Goal: Task Accomplishment & Management: Use online tool/utility

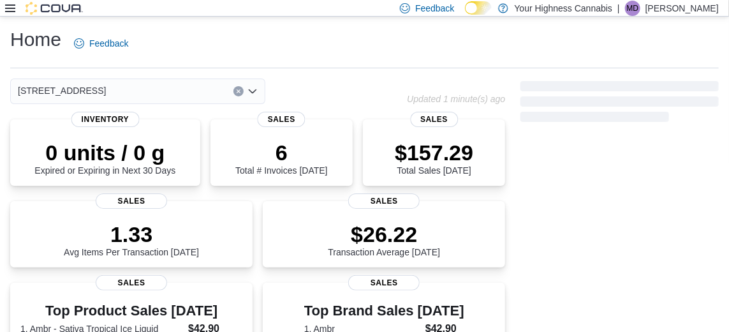
click at [10, 11] on icon at bounding box center [10, 8] width 10 height 10
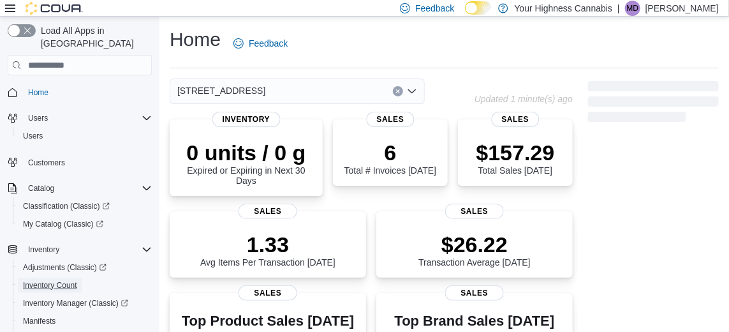
click at [34, 280] on span "Inventory Count" at bounding box center [50, 285] width 54 height 10
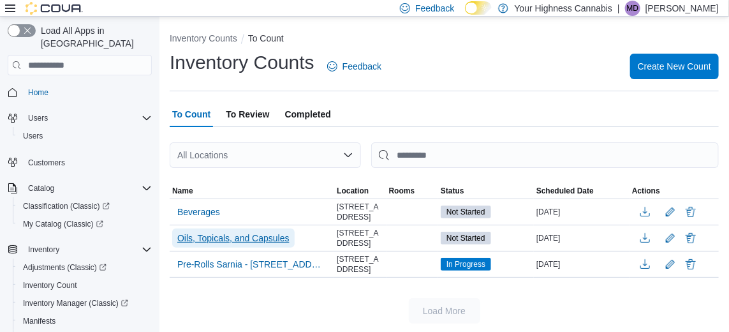
click at [197, 242] on span "Oils, Topicals, and Capsules" at bounding box center [233, 238] width 112 height 13
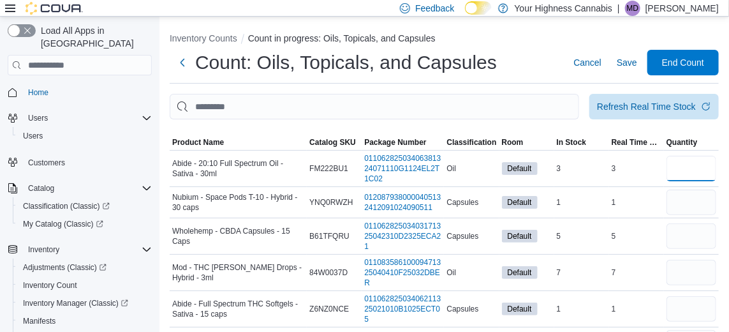
click at [689, 170] on input "number" at bounding box center [692, 169] width 50 height 26
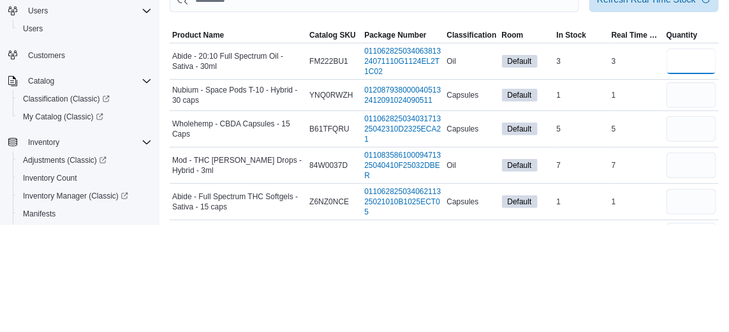
type input "*"
click at [698, 207] on input "number" at bounding box center [692, 202] width 50 height 26
type input "*"
click at [692, 239] on input "number" at bounding box center [692, 236] width 50 height 26
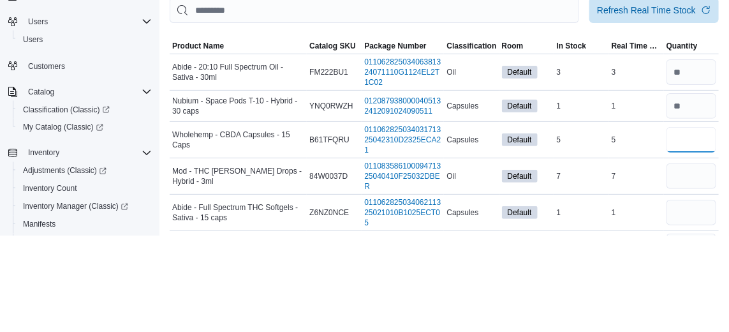
type input "*"
click at [693, 276] on input "number" at bounding box center [692, 273] width 50 height 26
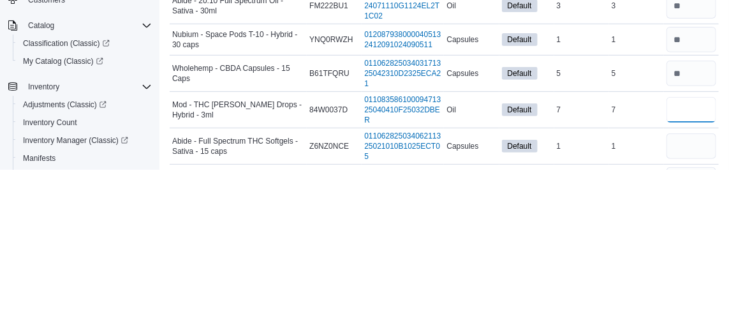
type input "*"
click at [697, 315] on input "number" at bounding box center [692, 309] width 50 height 26
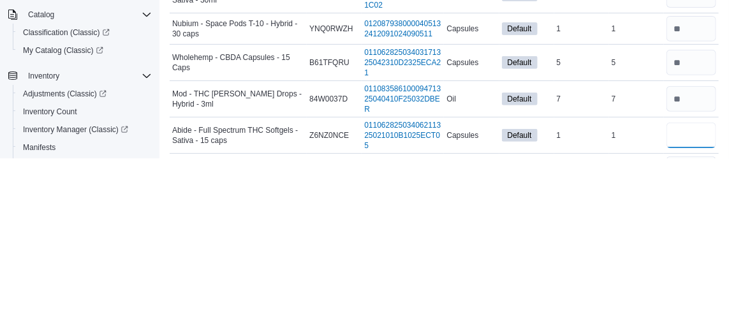
scroll to position [41, 0]
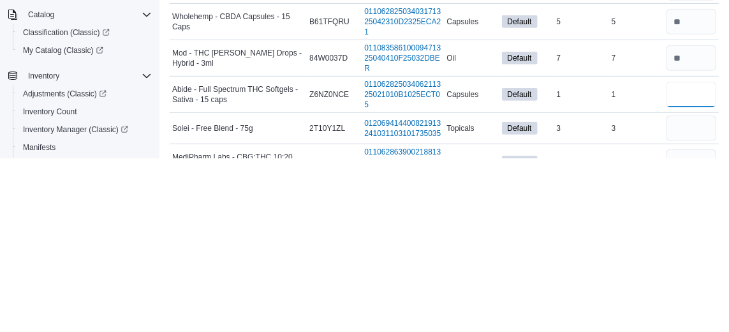
type input "*"
click at [697, 309] on input "number" at bounding box center [692, 302] width 50 height 26
type input "*"
click at [692, 331] on input "number" at bounding box center [692, 336] width 50 height 26
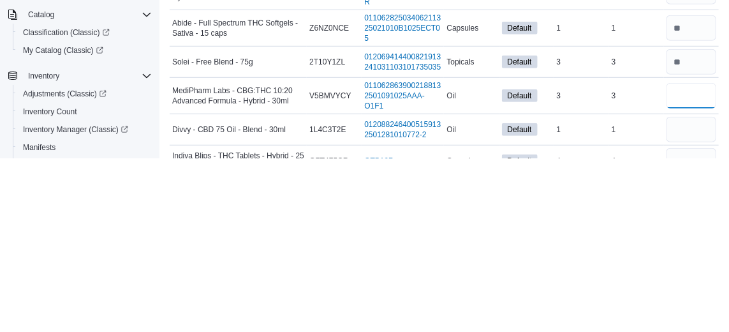
scroll to position [108, 0]
type input "*"
click at [692, 313] on input "number" at bounding box center [692, 303] width 50 height 26
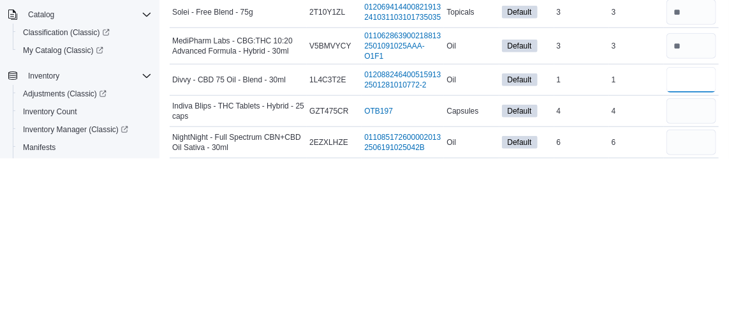
scroll to position [163, 0]
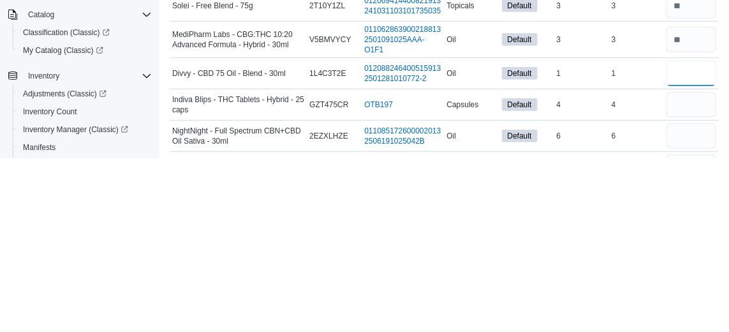
type input "*"
click at [692, 318] on input "number" at bounding box center [692, 310] width 50 height 26
type input "*"
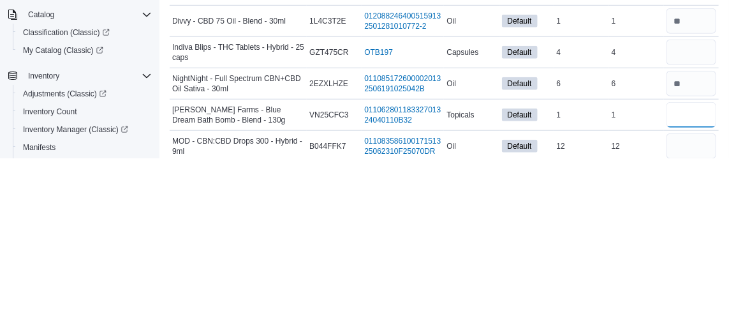
scroll to position [221, 0]
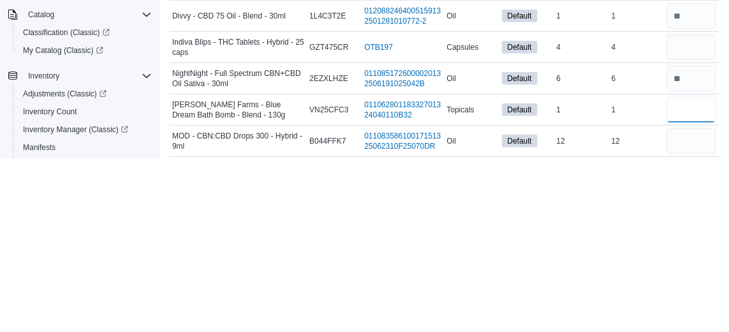
type input "*"
click at [694, 322] on input "number" at bounding box center [692, 315] width 50 height 26
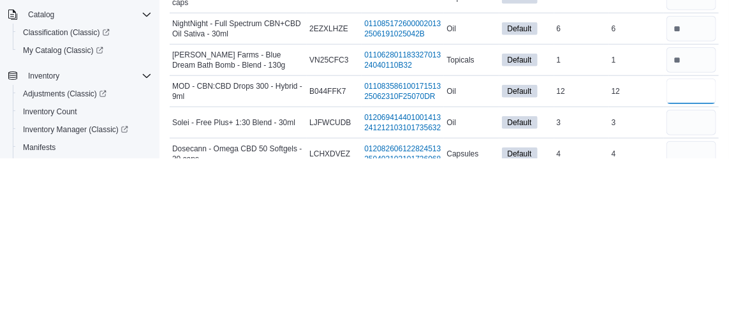
scroll to position [271, 0]
type input "*"
click at [696, 305] on input "number" at bounding box center [692, 296] width 50 height 26
type input "*"
click at [695, 331] on input "number" at bounding box center [692, 328] width 50 height 26
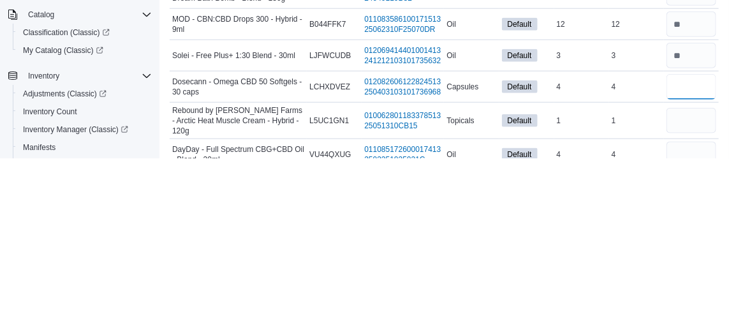
scroll to position [338, 0]
type input "*"
click at [694, 307] on input "number" at bounding box center [692, 294] width 50 height 26
type input "*"
click at [691, 331] on input "number" at bounding box center [692, 328] width 50 height 26
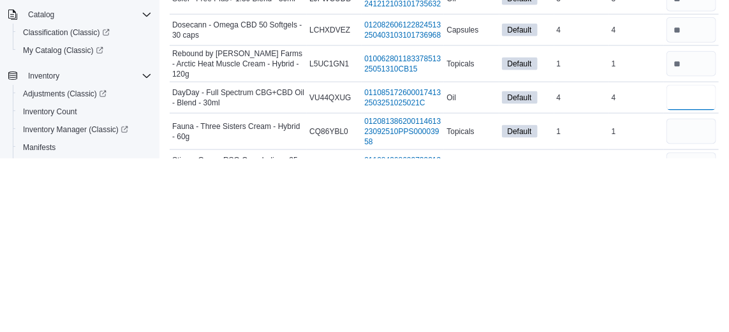
scroll to position [401, 0]
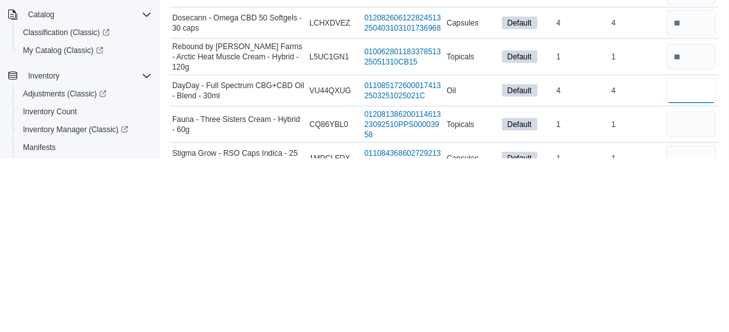
type input "*"
click at [693, 310] on input "number" at bounding box center [692, 298] width 50 height 26
type input "*"
click at [693, 331] on input "number" at bounding box center [692, 332] width 50 height 26
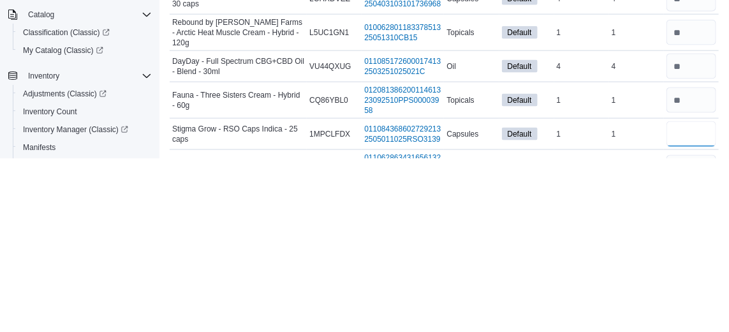
scroll to position [460, 0]
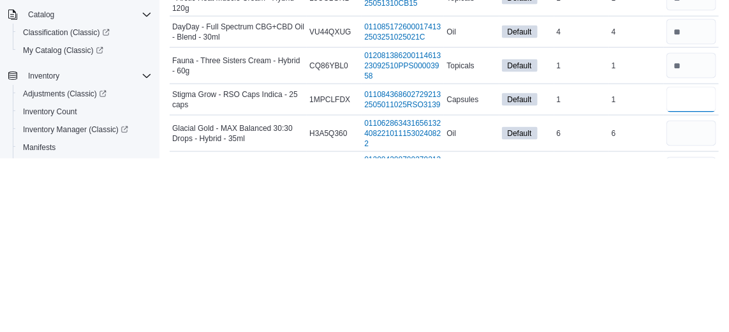
type input "*"
click at [697, 320] on input "number" at bounding box center [692, 307] width 50 height 26
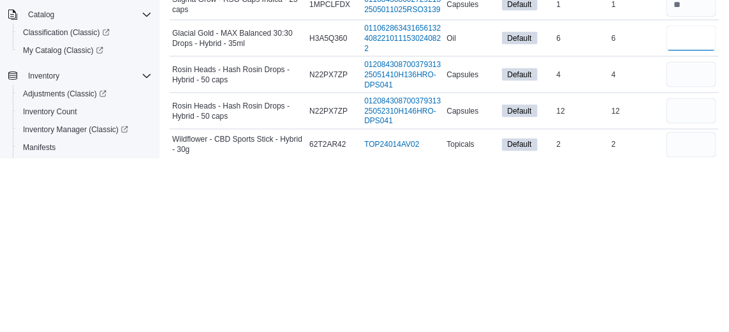
scroll to position [559, 0]
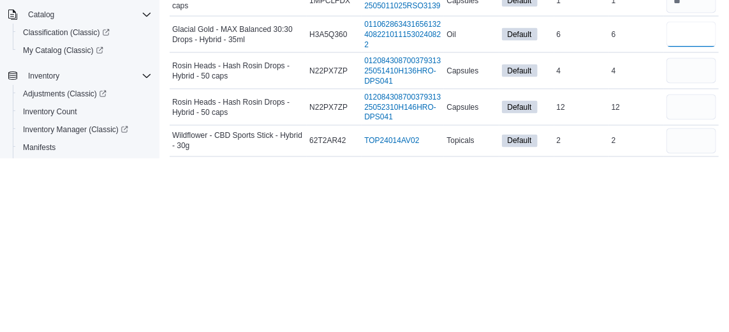
type input "*"
click at [693, 326] on input "number" at bounding box center [692, 315] width 50 height 26
type input "*"
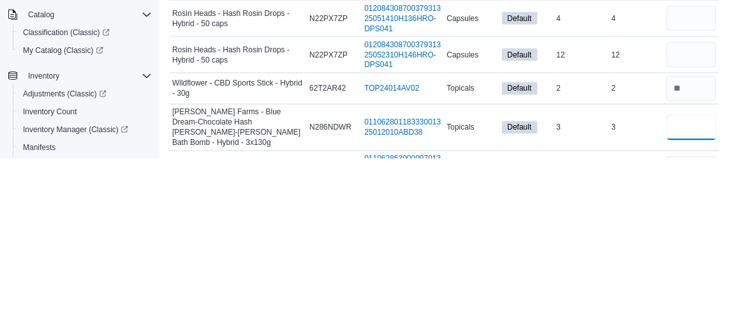
scroll to position [612, 0]
type input "*"
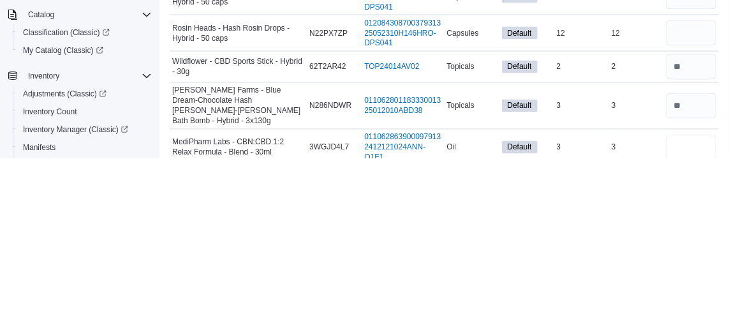
scroll to position [669, 0]
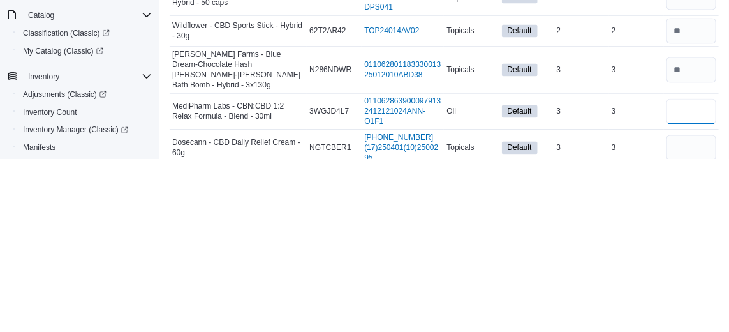
type input "*"
click at [697, 322] on input "number" at bounding box center [692, 321] width 50 height 26
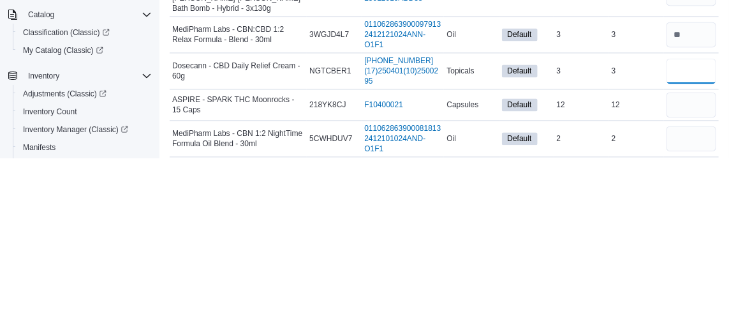
scroll to position [746, 0]
type input "*"
click at [697, 314] on input "number" at bounding box center [692, 312] width 50 height 26
type input "*"
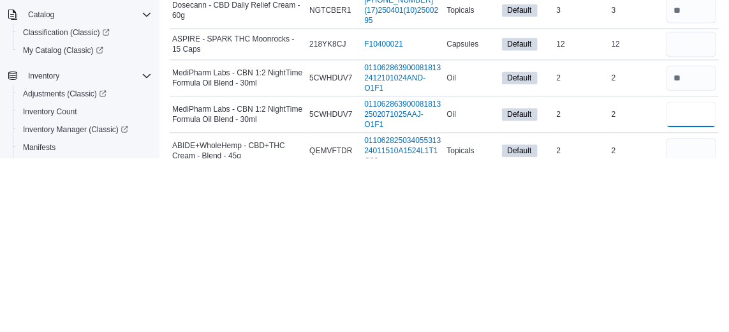
scroll to position [819, 0]
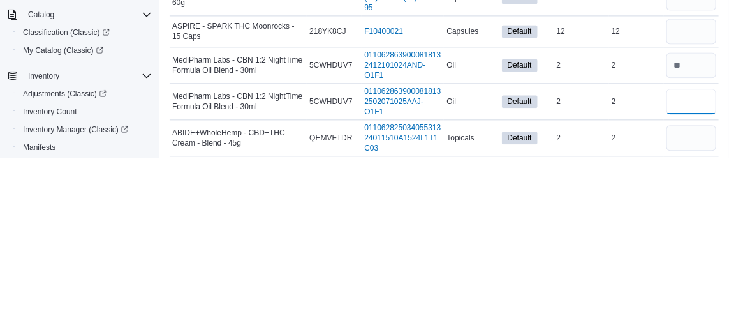
type input "*"
click at [689, 316] on input "number" at bounding box center [692, 312] width 50 height 26
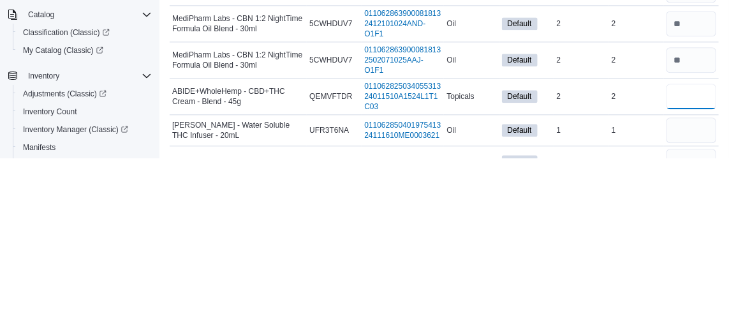
scroll to position [872, 0]
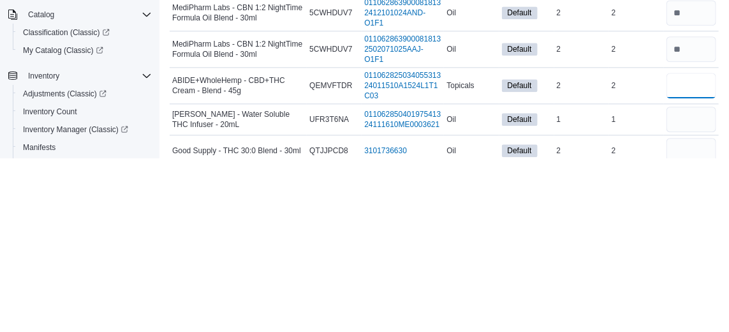
type input "*"
click at [697, 298] on input "number" at bounding box center [692, 293] width 50 height 26
type input "*"
click at [690, 331] on input "number" at bounding box center [692, 324] width 50 height 26
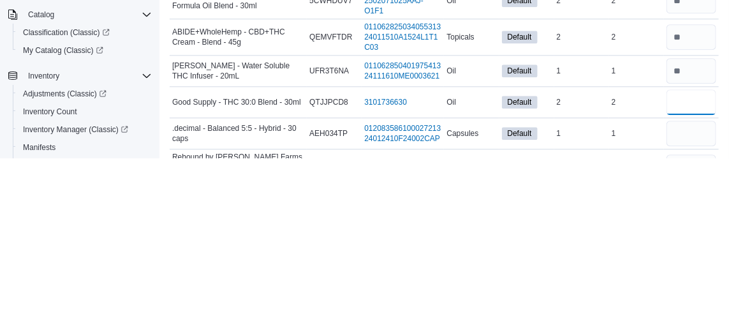
scroll to position [923, 0]
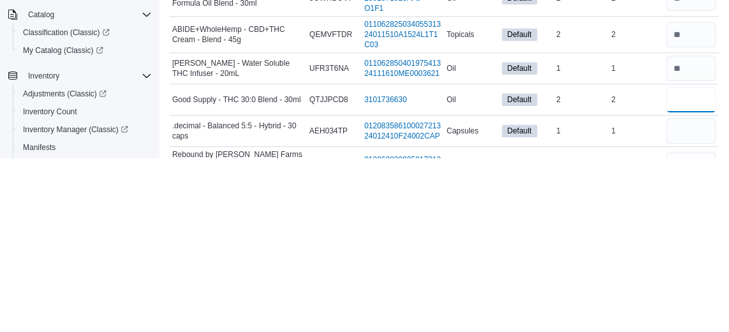
type input "*"
click at [690, 314] on input "number" at bounding box center [692, 305] width 50 height 26
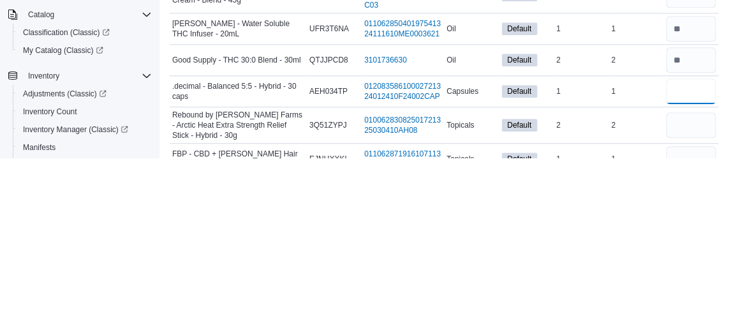
scroll to position [966, 0]
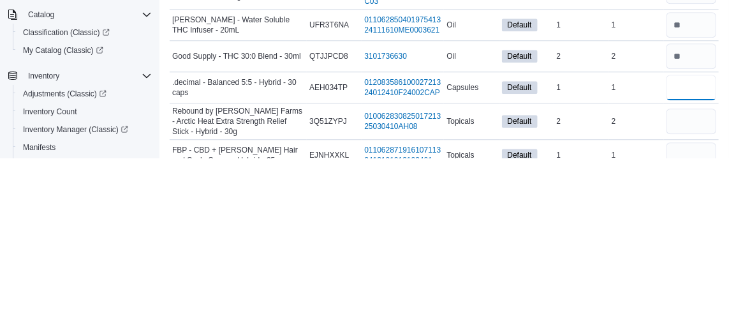
type input "*"
click at [699, 308] on input "number" at bounding box center [692, 295] width 50 height 26
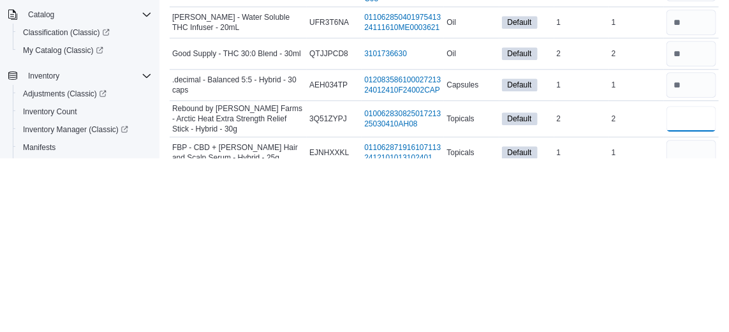
type input "*"
click at [693, 331] on input "number" at bounding box center [692, 326] width 50 height 26
type input "*"
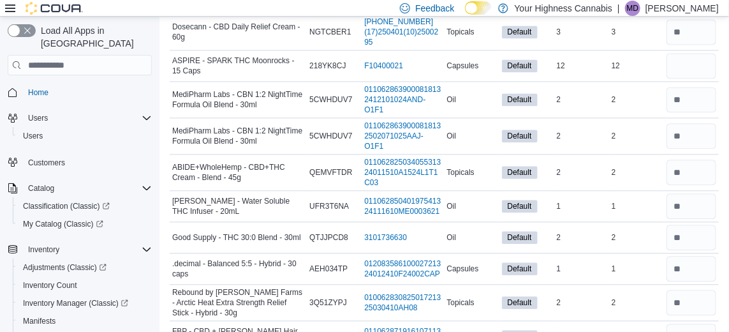
scroll to position [953, 0]
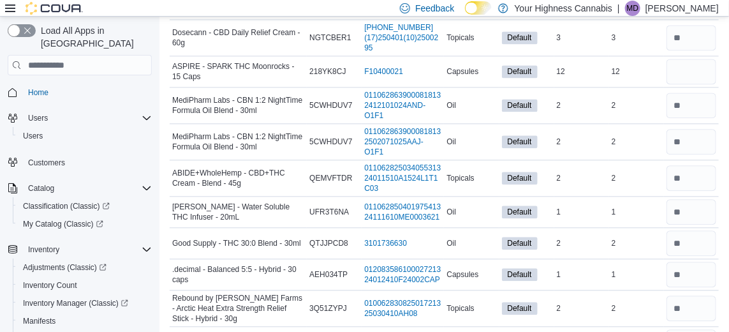
type input "*"
click at [697, 77] on input "number" at bounding box center [692, 72] width 50 height 26
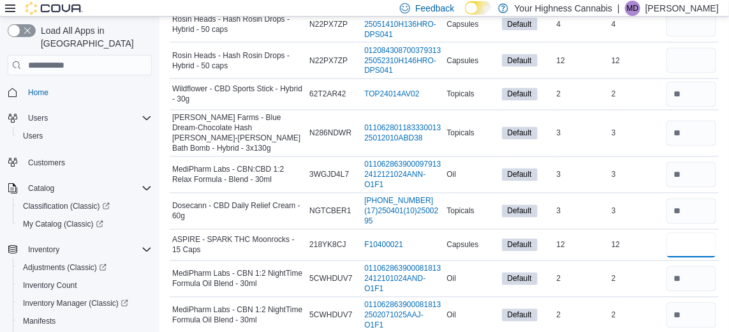
scroll to position [778, 0]
type input "*"
click at [702, 74] on input "number" at bounding box center [692, 61] width 50 height 26
click at [696, 38] on input "number" at bounding box center [692, 25] width 50 height 26
type input "*"
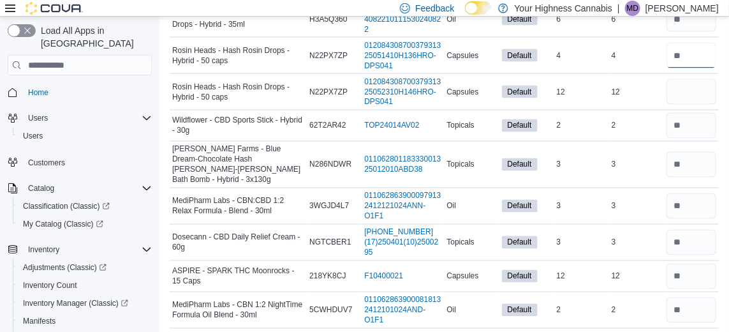
scroll to position [741, 0]
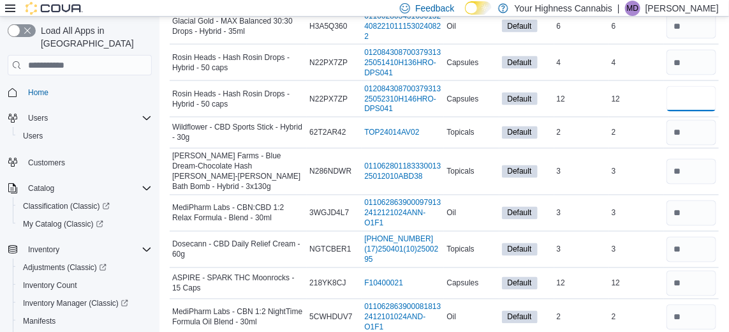
click at [698, 112] on input "number" at bounding box center [692, 99] width 50 height 26
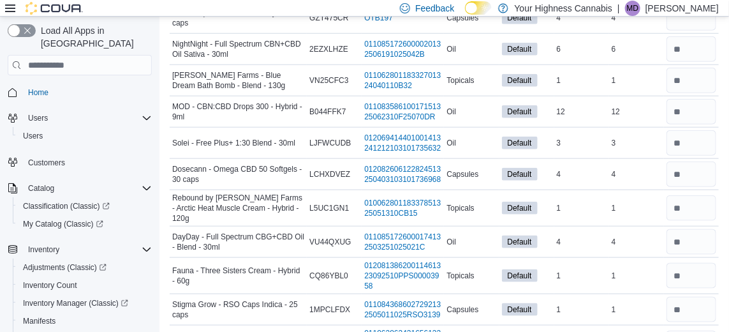
scroll to position [422, 0]
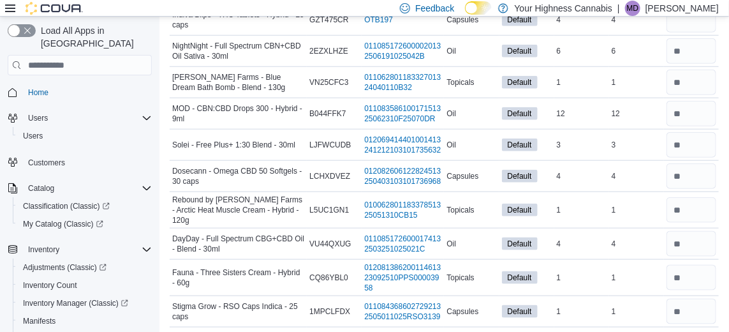
type input "**"
click at [699, 118] on input "number" at bounding box center [692, 114] width 50 height 26
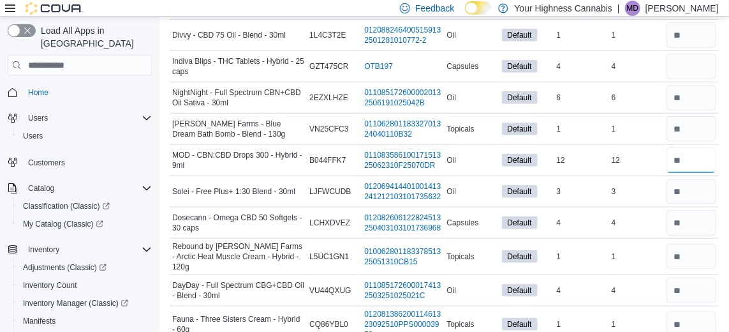
scroll to position [375, 0]
type input "**"
click at [697, 77] on input "number" at bounding box center [692, 67] width 50 height 26
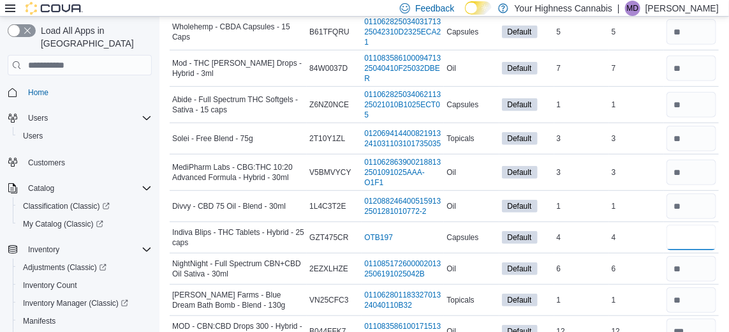
scroll to position [0, 0]
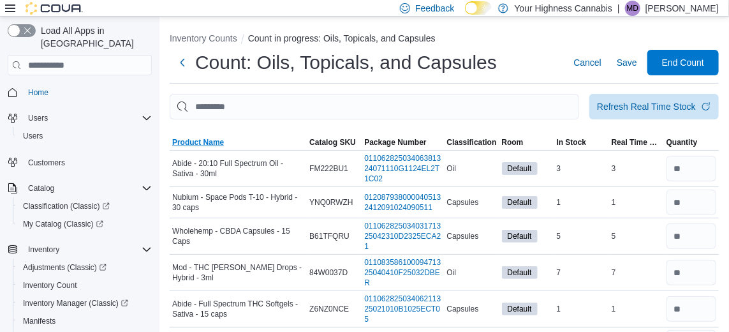
click at [206, 147] on span "Product Name" at bounding box center [198, 142] width 52 height 10
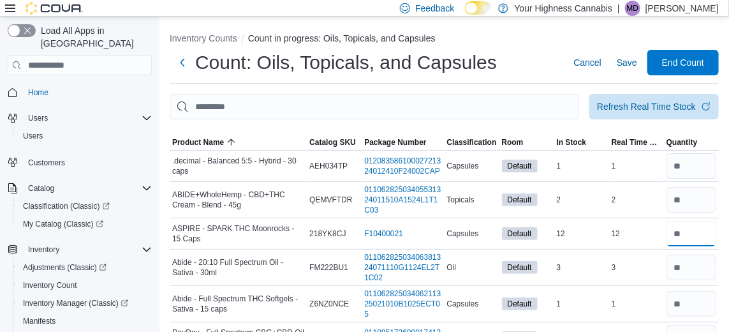
click at [694, 238] on input "number" at bounding box center [692, 234] width 50 height 26
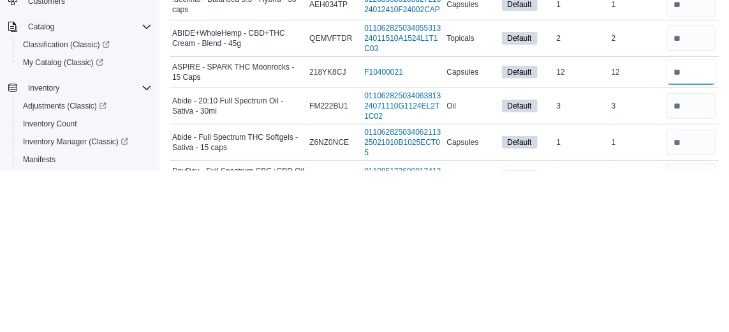
type input "**"
click at [558, 232] on td "In Stock 12" at bounding box center [581, 233] width 55 height 31
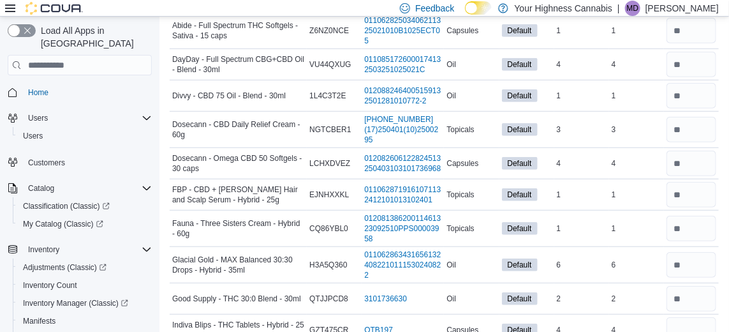
scroll to position [309, 0]
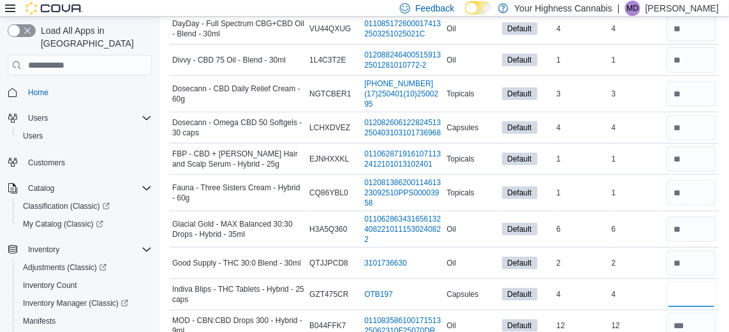
click at [693, 306] on input "number" at bounding box center [692, 294] width 50 height 26
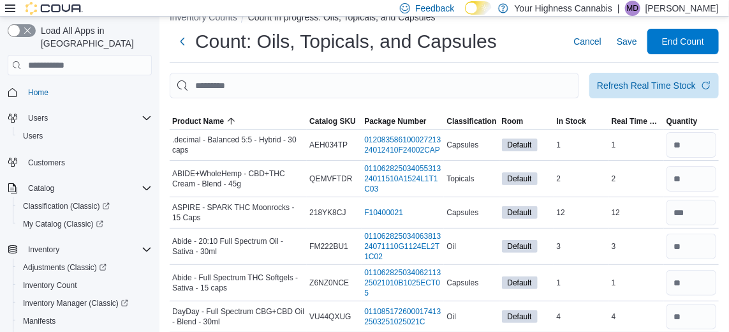
scroll to position [14, 0]
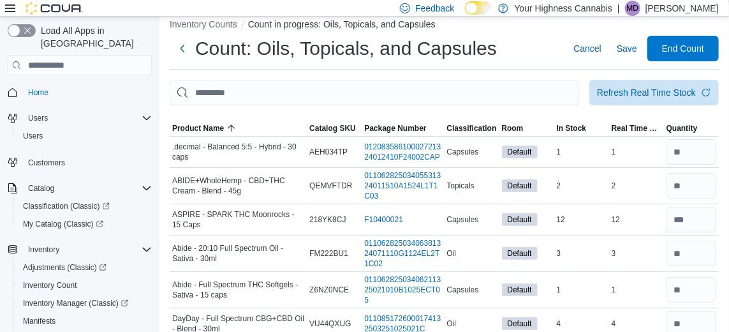
type input "*"
click at [698, 55] on span "End Count" at bounding box center [683, 48] width 42 height 13
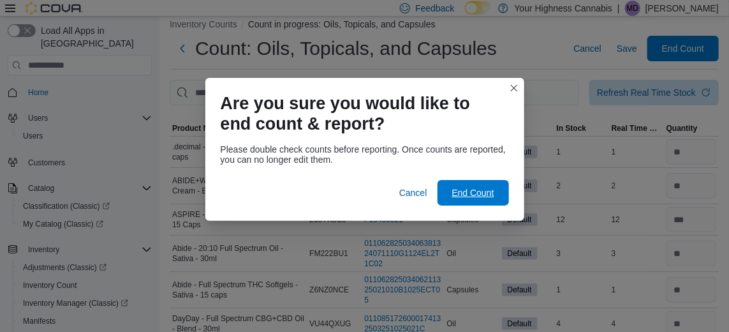
click at [478, 191] on span "End Count" at bounding box center [473, 192] width 42 height 13
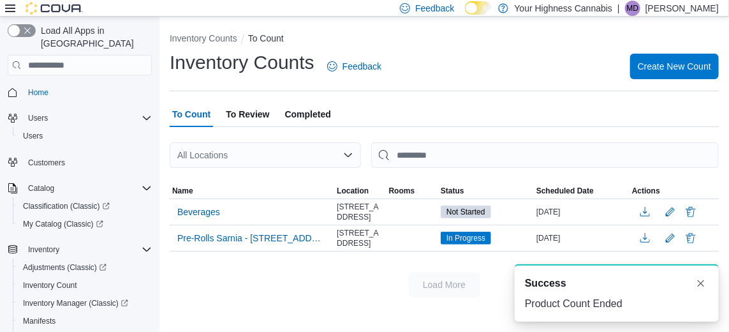
click at [243, 108] on span "To Review" at bounding box center [247, 114] width 43 height 26
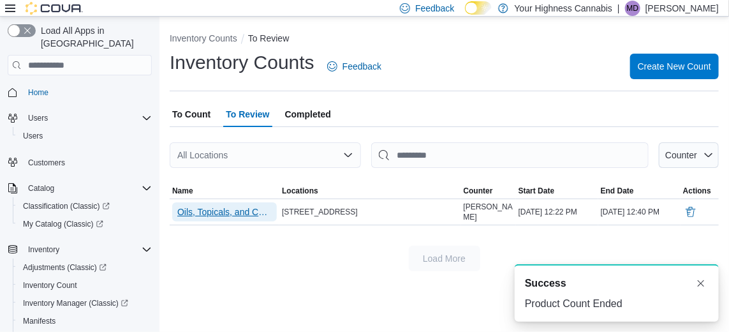
click at [192, 207] on span "Oils, Topicals, and Capsules" at bounding box center [224, 211] width 94 height 13
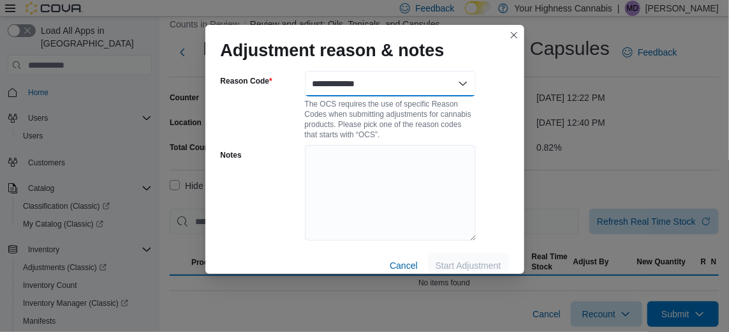
click at [443, 75] on select "**********" at bounding box center [390, 84] width 171 height 26
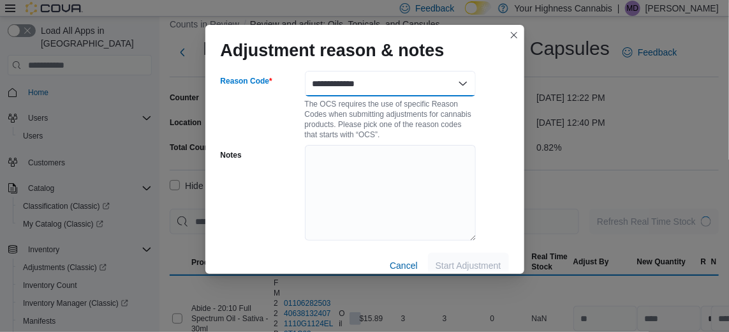
select select "**********"
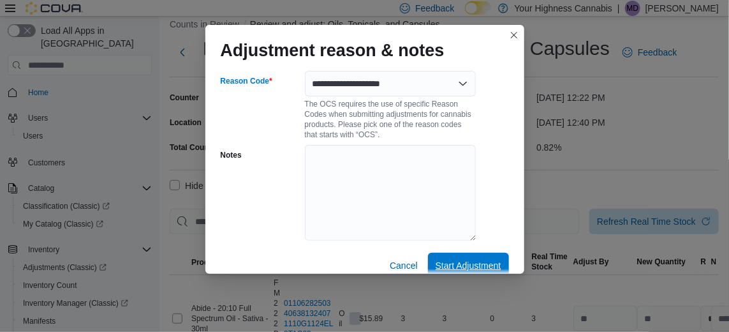
click at [482, 259] on span "Start Adjustment" at bounding box center [469, 265] width 66 height 13
select select "**********"
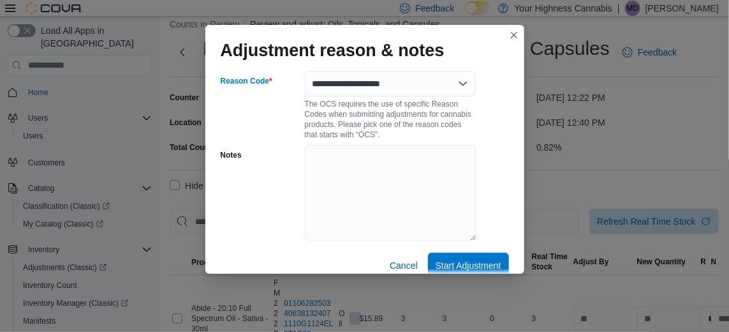
select select "**********"
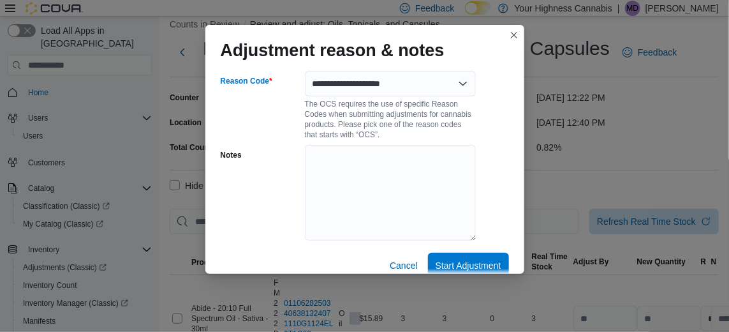
select select "**********"
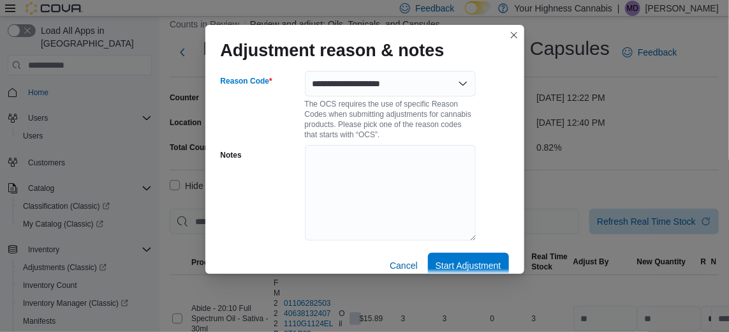
select select "**********"
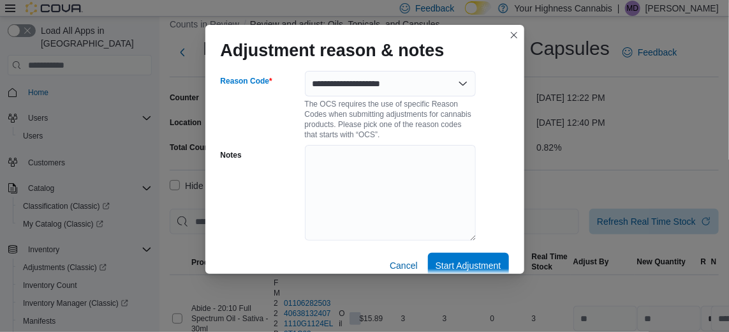
select select "**********"
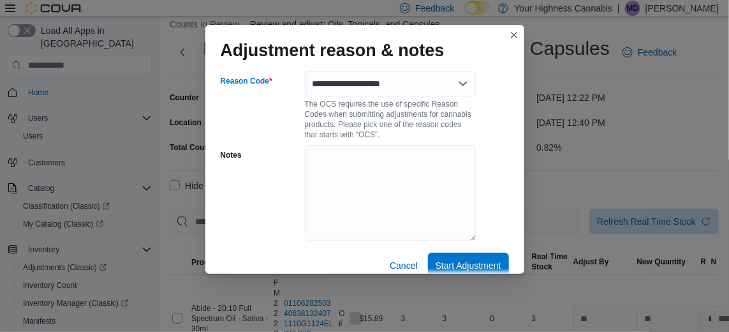
select select "**********"
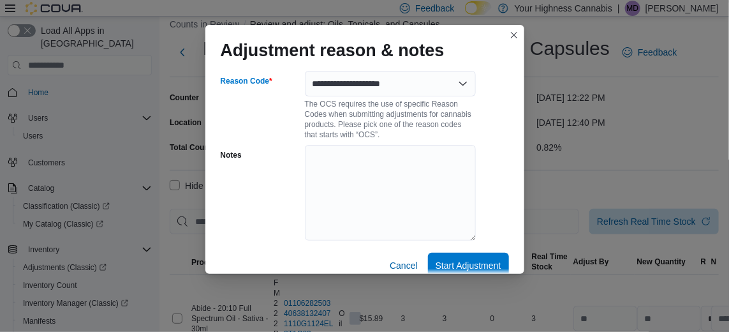
select select "**********"
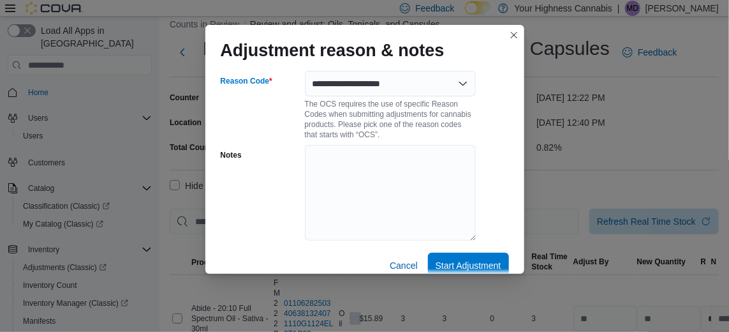
select select "**********"
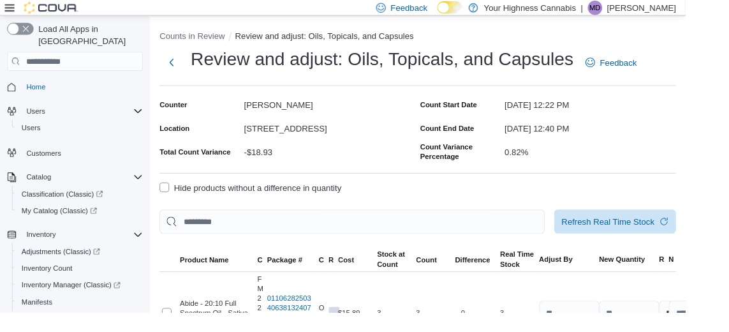
click at [179, 204] on label "Hide products without a difference in quantity" at bounding box center [266, 199] width 193 height 15
click at [662, 331] on input "number" at bounding box center [669, 333] width 64 height 26
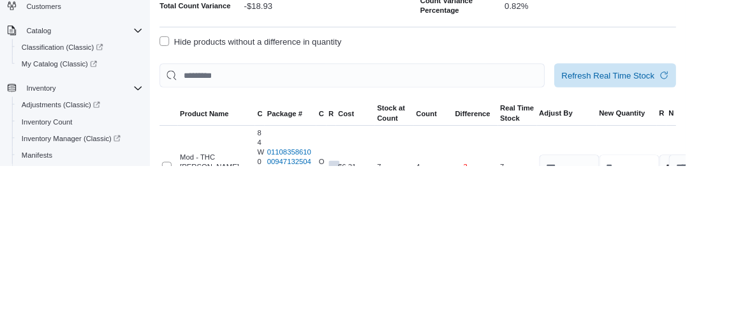
scroll to position [8, 0]
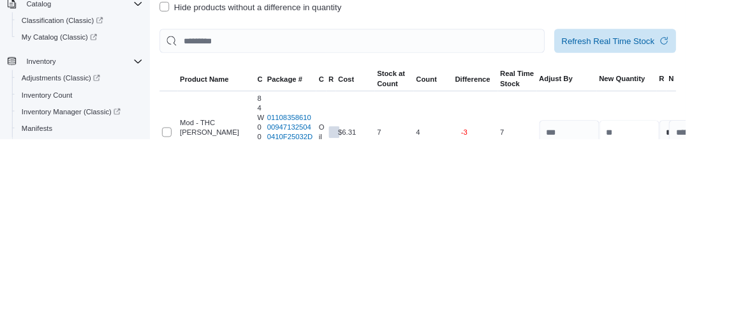
type input "*"
click at [729, 331] on input "text" at bounding box center [743, 325] width 64 height 26
type input "*********"
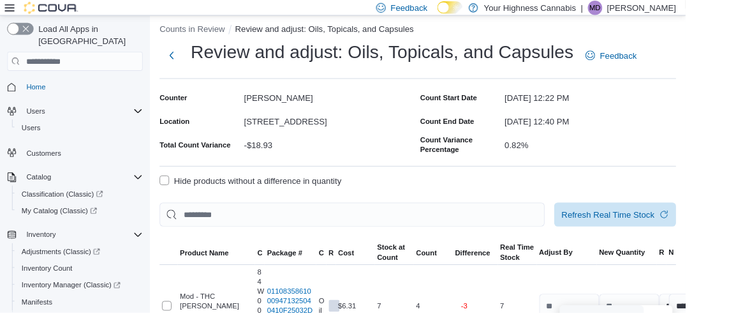
click at [685, 331] on button "Submit Adjustments" at bounding box center [639, 337] width 89 height 26
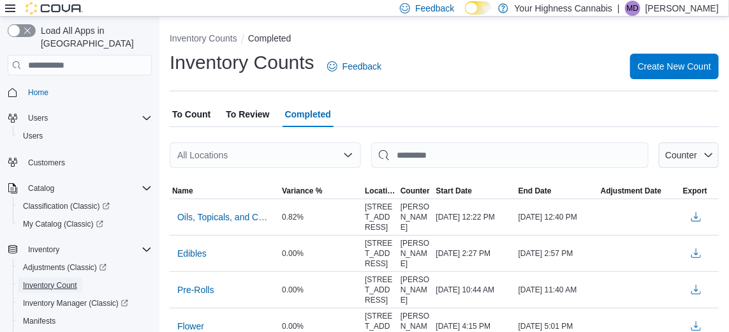
click at [40, 280] on span "Inventory Count" at bounding box center [50, 285] width 54 height 10
click at [192, 119] on span "To Count" at bounding box center [191, 114] width 38 height 26
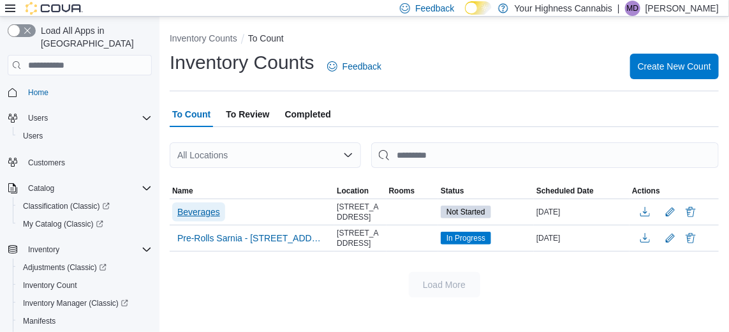
click at [193, 215] on span "Beverages" at bounding box center [198, 211] width 43 height 13
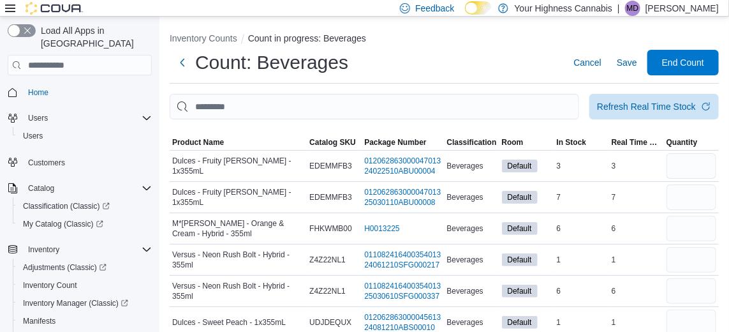
click at [197, 153] on td "Dulces - Fruity Berry - 1x355mL" at bounding box center [238, 166] width 137 height 31
click at [189, 147] on span "Product Name" at bounding box center [198, 142] width 52 height 10
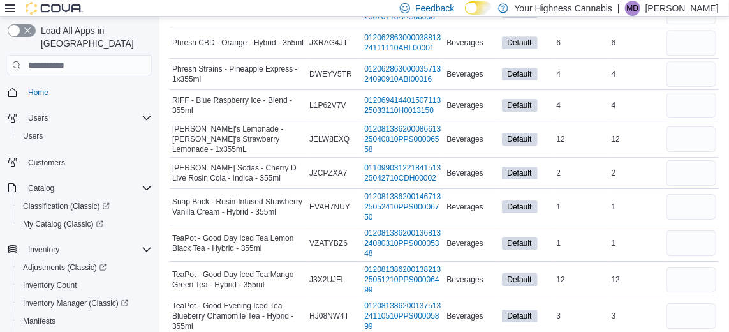
scroll to position [1403, 0]
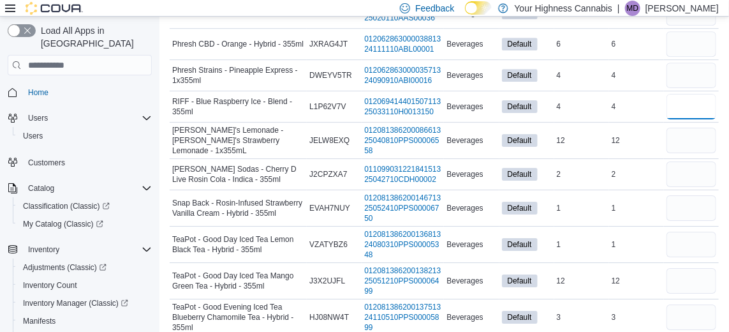
click at [695, 119] on input "number" at bounding box center [692, 107] width 50 height 26
type input "*"
click at [630, 83] on div "4" at bounding box center [636, 75] width 55 height 15
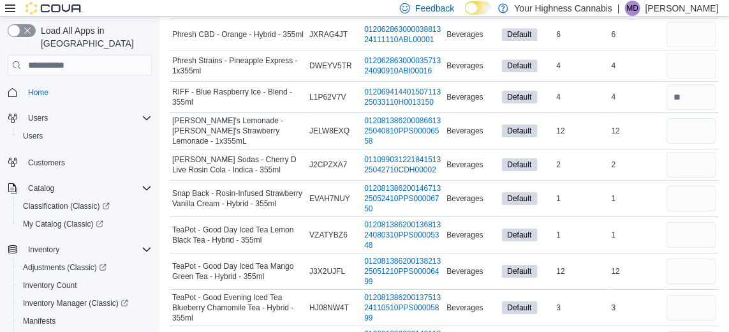
scroll to position [1423, 0]
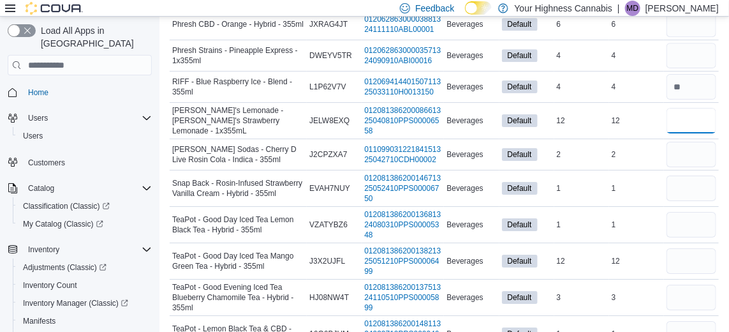
click at [694, 132] on input "number" at bounding box center [692, 121] width 50 height 26
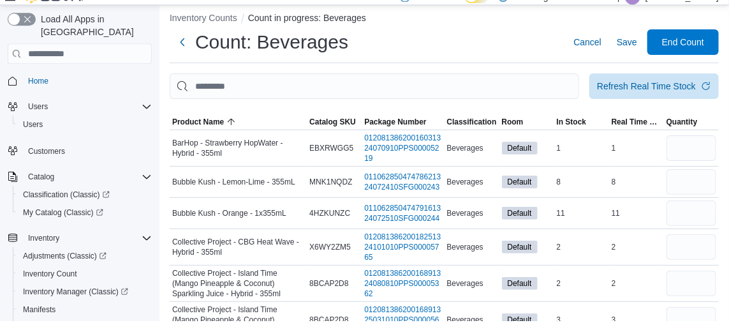
scroll to position [9, 0]
type input "*"
click at [693, 161] on input "number" at bounding box center [692, 160] width 50 height 26
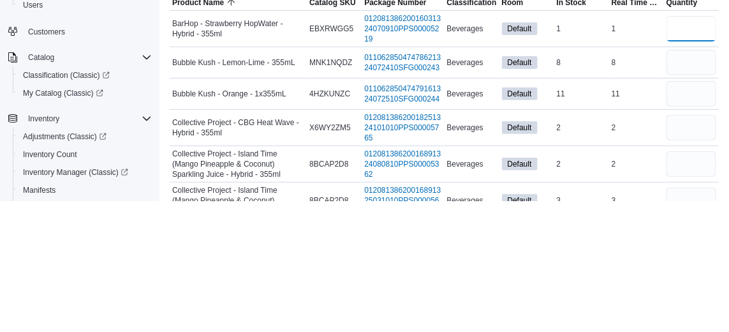
type input "*"
click at [693, 271] on input "number" at bounding box center [692, 259] width 50 height 26
type input "*"
click at [695, 308] on input "number" at bounding box center [692, 295] width 50 height 26
type input "*"
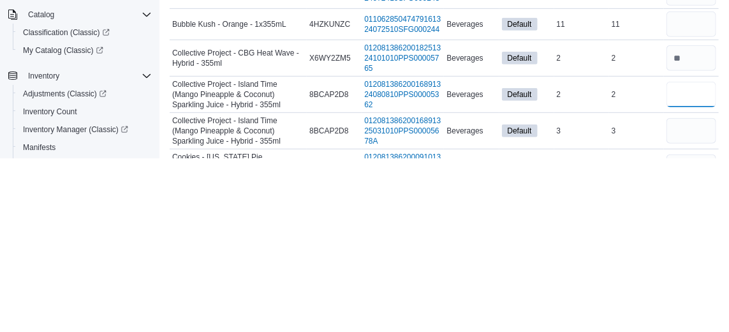
scroll to position [47, 0]
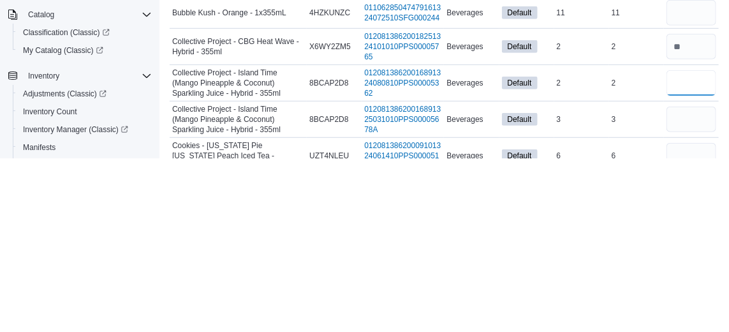
type input "*"
click at [698, 306] on input "number" at bounding box center [692, 293] width 50 height 26
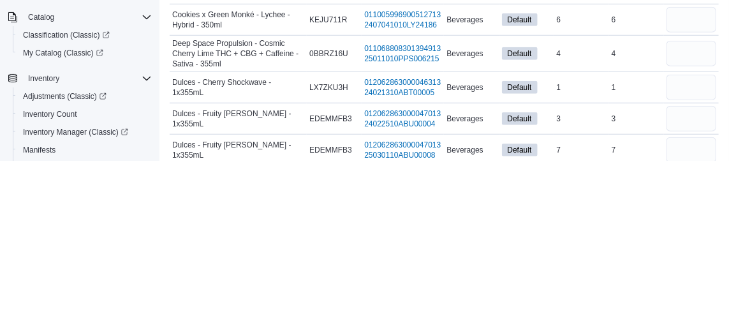
scroll to position [232, 0]
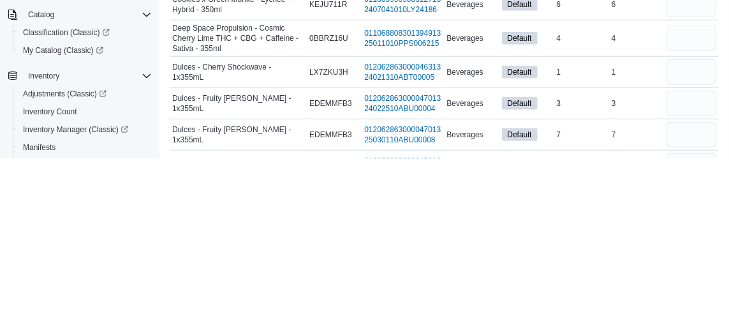
type input "*"
click at [698, 225] on input "number" at bounding box center [692, 212] width 50 height 26
type input "*"
click at [595, 285] on div "3" at bounding box center [581, 276] width 55 height 15
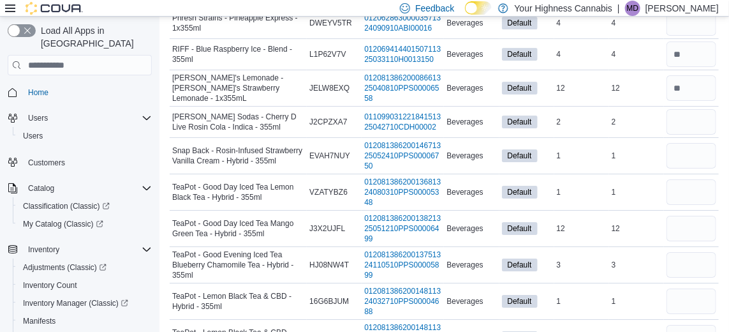
scroll to position [1501, 0]
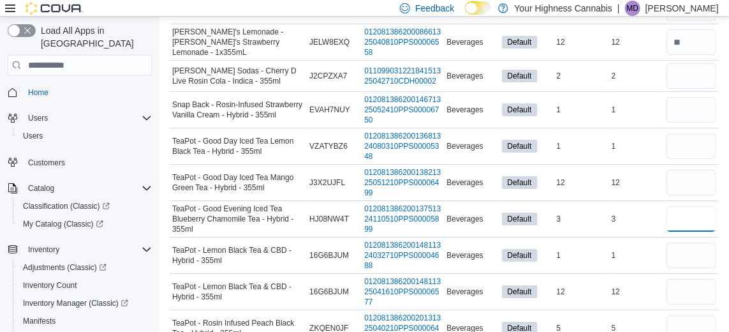
click at [688, 232] on input "number" at bounding box center [692, 219] width 50 height 26
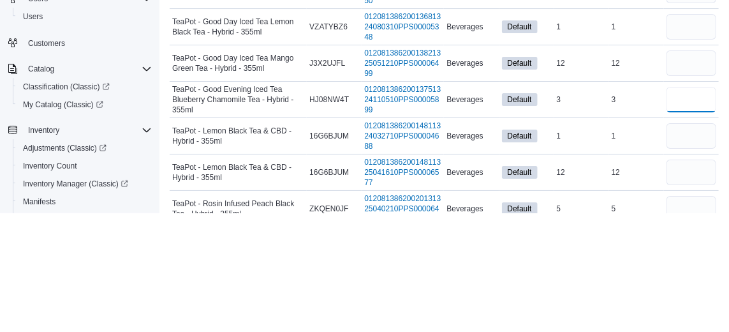
type input "*"
click at [690, 268] on input "number" at bounding box center [692, 255] width 50 height 26
type input "*"
click at [690, 304] on input "number" at bounding box center [692, 292] width 50 height 26
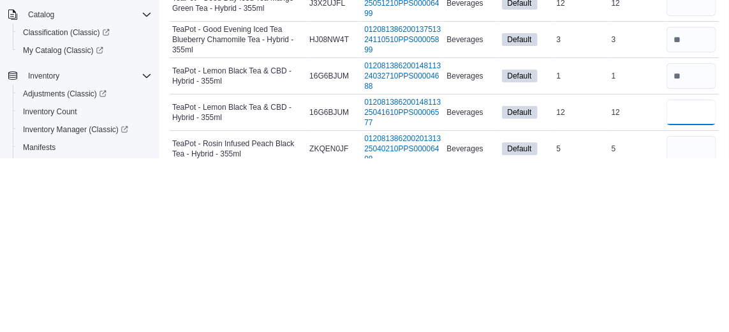
scroll to position [1507, 0]
type input "*"
click at [692, 331] on input "number" at bounding box center [692, 322] width 50 height 26
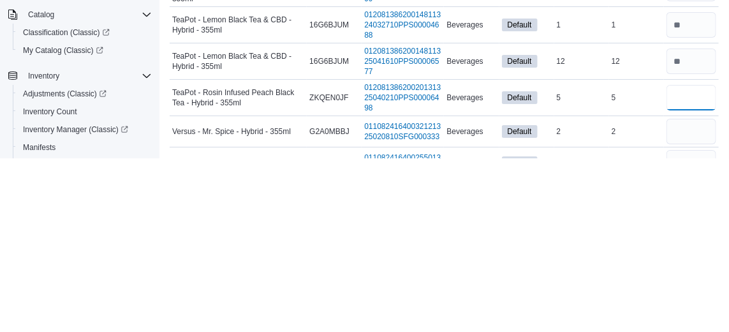
scroll to position [1566, 0]
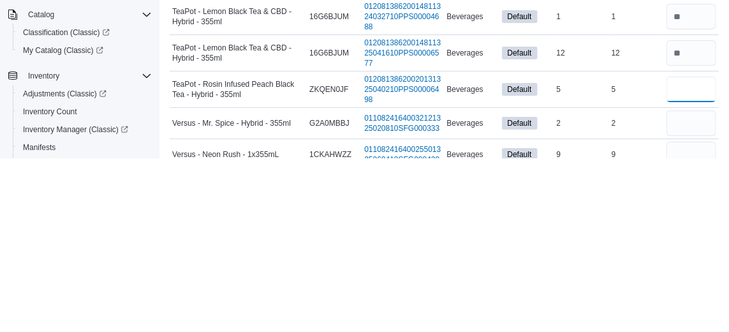
type input "*"
click at [692, 309] on input "number" at bounding box center [692, 297] width 50 height 26
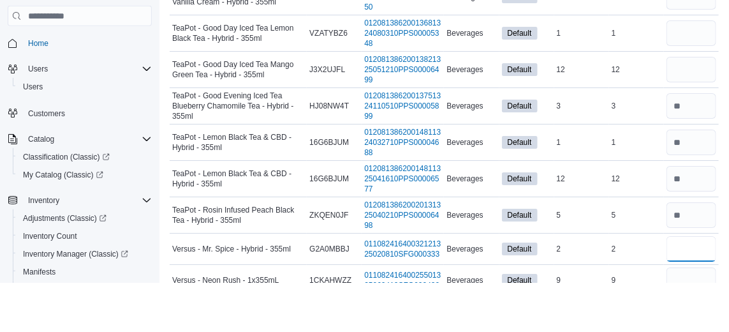
scroll to position [1565, 0]
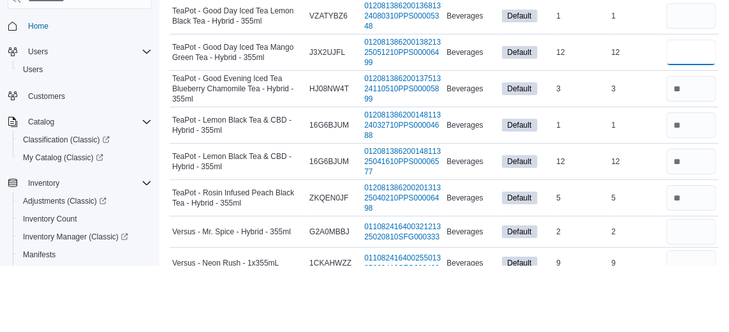
click at [695, 131] on input "number" at bounding box center [692, 119] width 50 height 26
type input "*"
click at [690, 95] on input "number" at bounding box center [692, 83] width 50 height 26
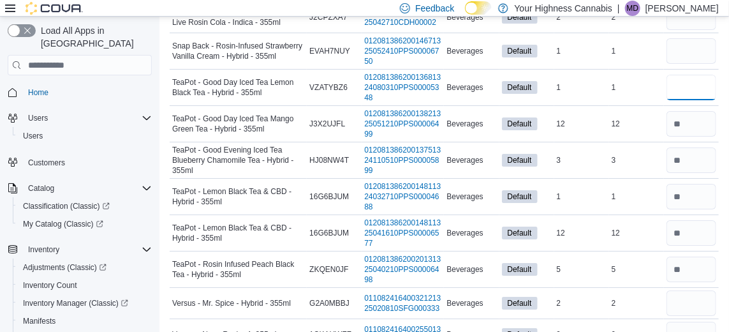
scroll to position [1558, 0]
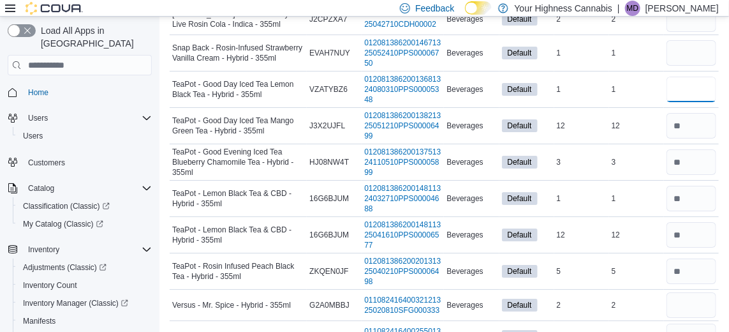
type input "*"
click at [691, 66] on input "number" at bounding box center [692, 53] width 50 height 26
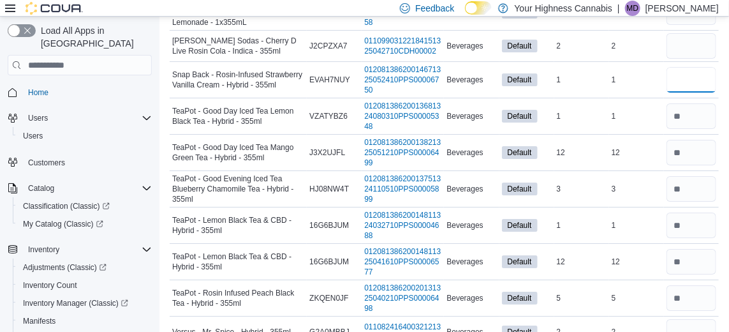
scroll to position [1517, 0]
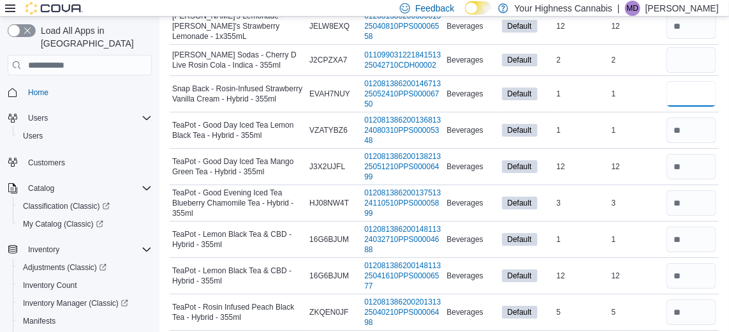
type input "*"
click at [696, 73] on input "number" at bounding box center [692, 60] width 50 height 26
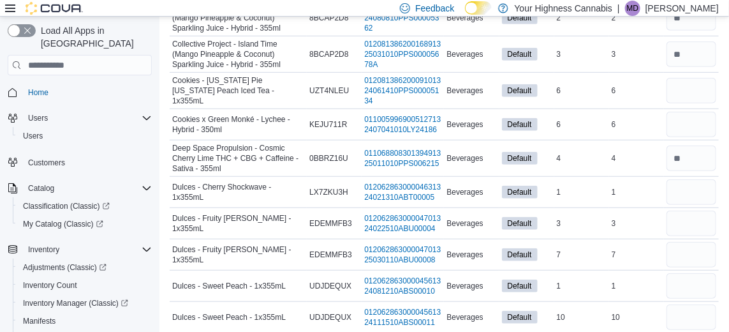
scroll to position [278, 0]
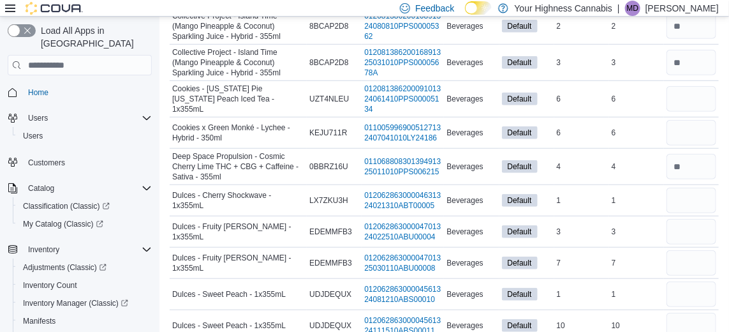
type input "*"
click at [696, 145] on input "number" at bounding box center [692, 133] width 50 height 26
type input "*"
click at [692, 112] on input "number" at bounding box center [692, 99] width 50 height 26
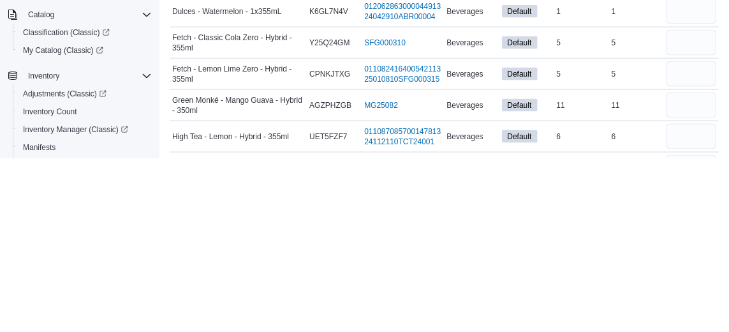
scroll to position [487, 0]
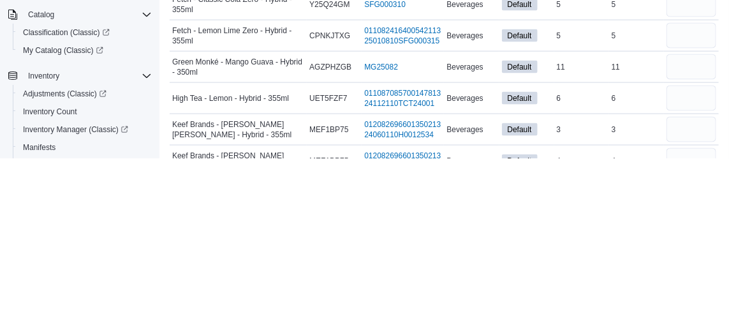
type input "*"
click at [701, 253] on input "number" at bounding box center [692, 241] width 50 height 26
type input "*"
click at [635, 311] on div "3" at bounding box center [636, 302] width 55 height 15
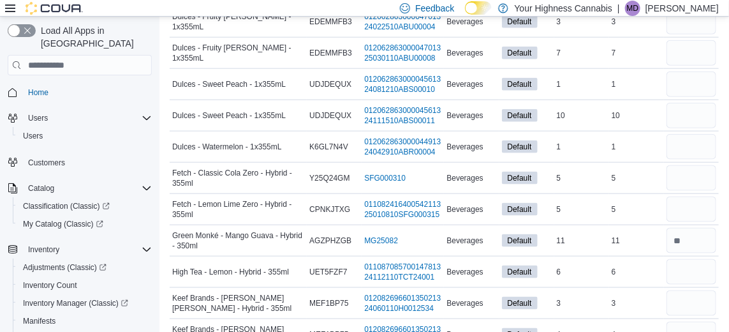
click at [625, 151] on td "Real Time Stock 1" at bounding box center [636, 146] width 55 height 31
click at [694, 160] on input "number" at bounding box center [692, 147] width 50 height 26
type input "*"
click at [692, 128] on input "number" at bounding box center [692, 116] width 50 height 26
click at [685, 97] on input "number" at bounding box center [692, 84] width 50 height 26
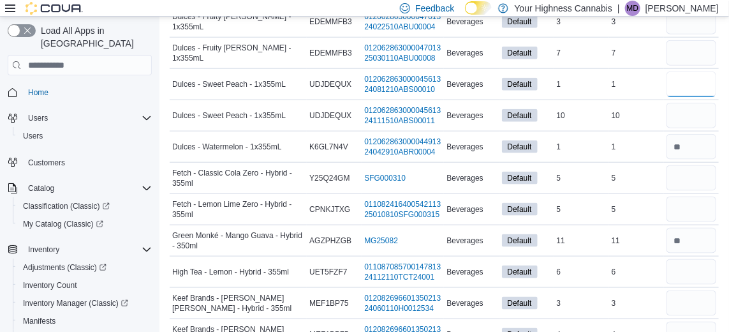
type input "*"
click at [697, 128] on input "number" at bounding box center [692, 116] width 50 height 26
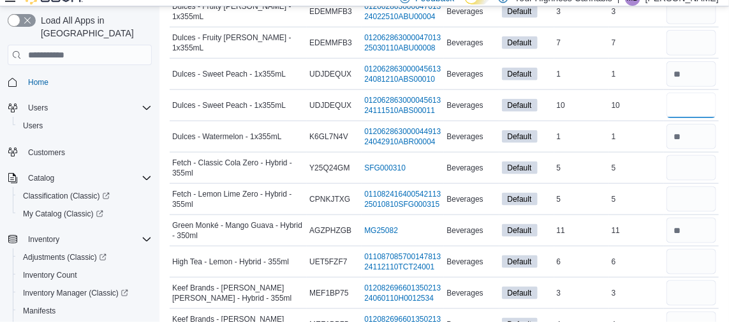
type input "*"
click at [698, 66] on input "number" at bounding box center [692, 53] width 50 height 26
type input "*"
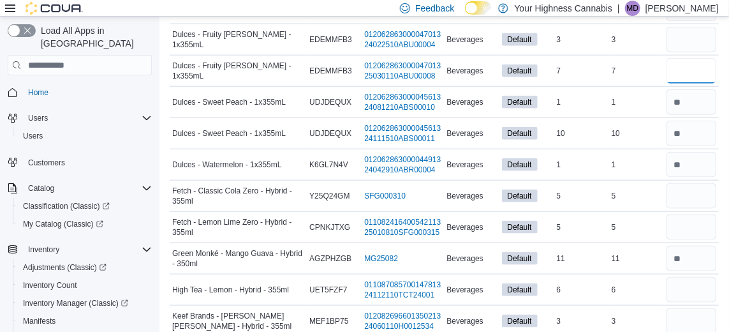
scroll to position [459, 0]
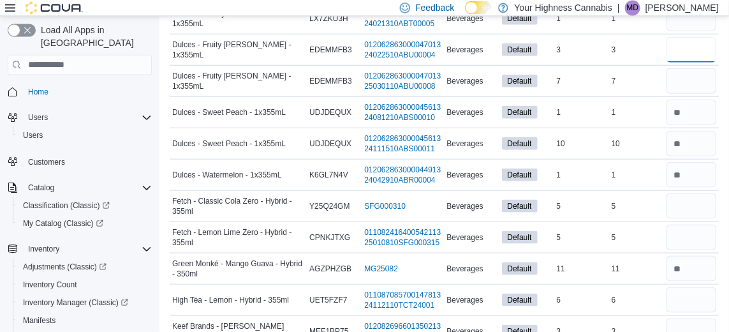
click at [695, 63] on input "number" at bounding box center [692, 50] width 50 height 26
type input "*"
click at [696, 94] on input "number" at bounding box center [692, 81] width 50 height 26
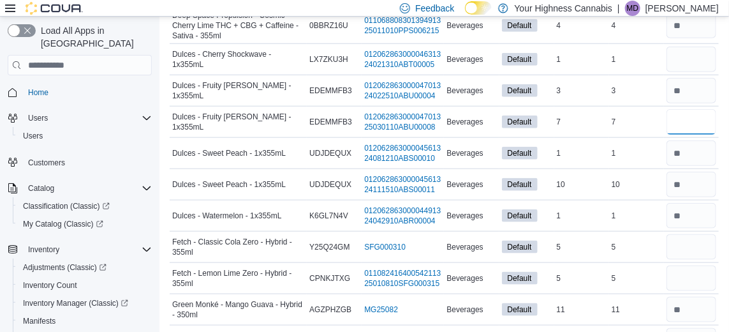
scroll to position [417, 0]
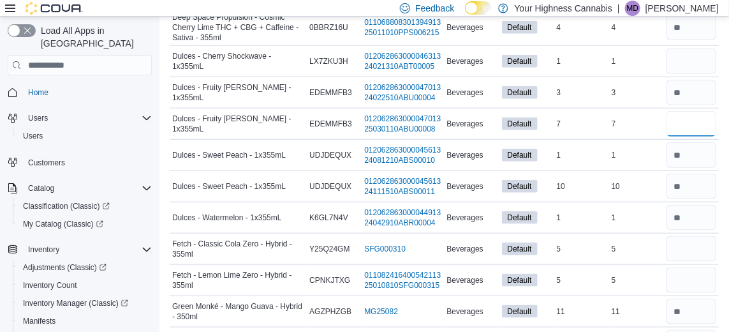
type input "*"
click at [695, 74] on input "number" at bounding box center [692, 61] width 50 height 26
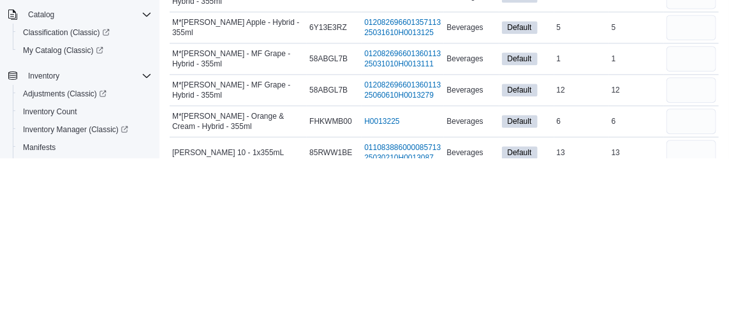
scroll to position [916, 0]
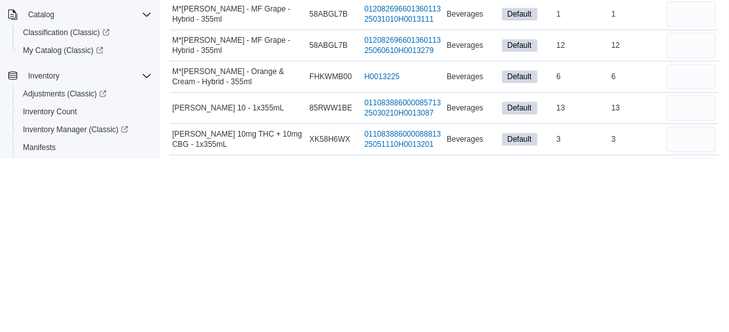
type input "*"
click at [693, 294] on input "number" at bounding box center [692, 282] width 50 height 26
type input "*"
click at [692, 325] on input "number" at bounding box center [692, 313] width 50 height 26
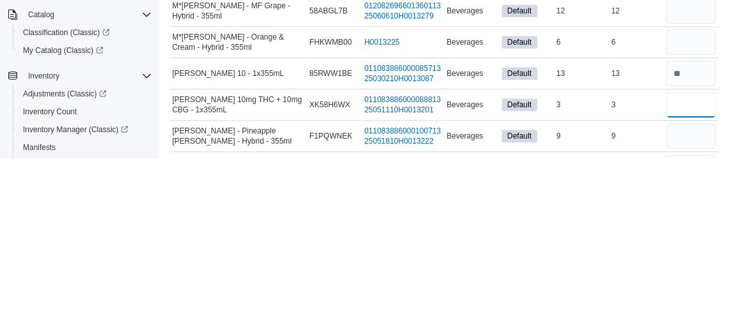
scroll to position [961, 0]
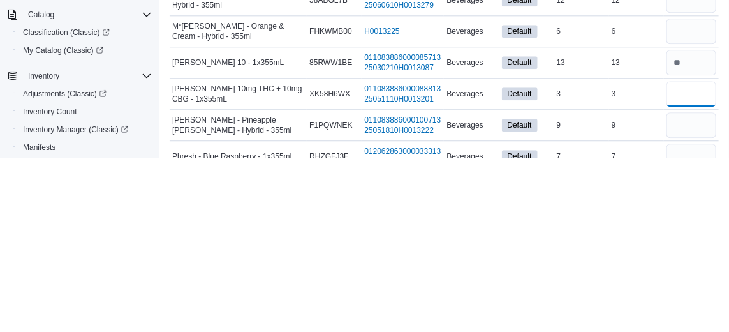
type input "*"
click at [687, 311] on input "number" at bounding box center [692, 299] width 50 height 26
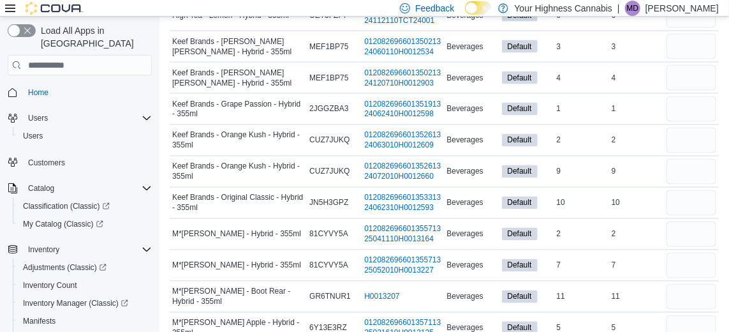
scroll to position [743, 0]
type input "*"
click at [695, 91] on input "number" at bounding box center [692, 79] width 50 height 26
type input "*"
click at [694, 60] on input "number" at bounding box center [692, 47] width 50 height 26
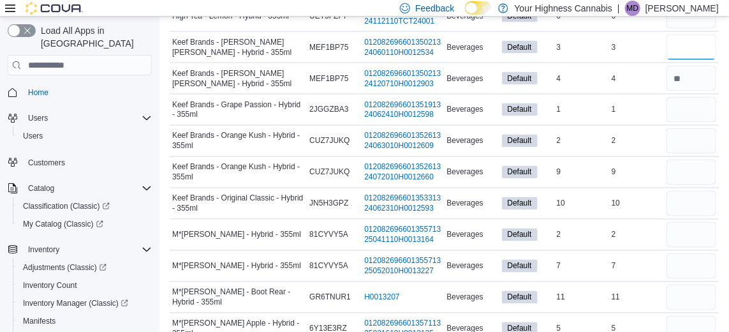
scroll to position [732, 0]
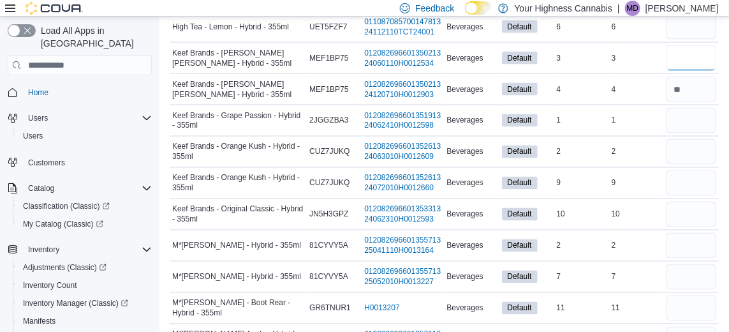
type input "*"
click at [691, 133] on input "number" at bounding box center [692, 121] width 50 height 26
type input "*"
click at [691, 165] on input "number" at bounding box center [692, 152] width 50 height 26
type input "*"
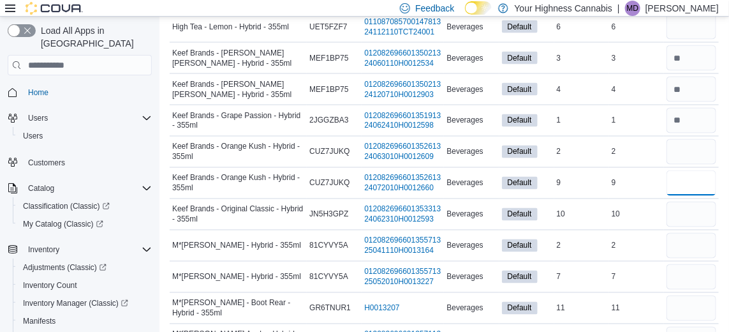
click at [689, 196] on input "number" at bounding box center [692, 183] width 50 height 26
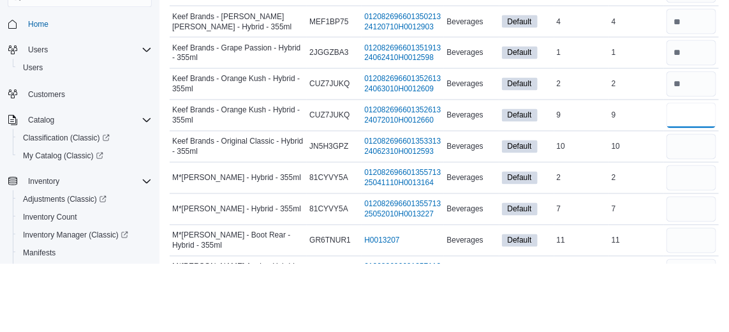
type input "*"
click at [694, 227] on input "number" at bounding box center [692, 215] width 50 height 26
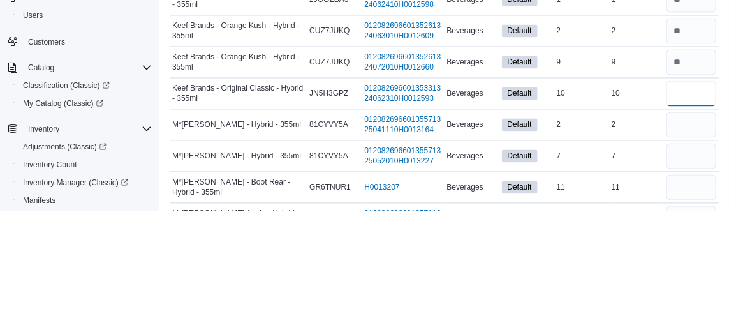
type input "*"
click at [694, 258] on input "number" at bounding box center [692, 246] width 50 height 26
type input "*"
click at [693, 290] on input "number" at bounding box center [692, 277] width 50 height 26
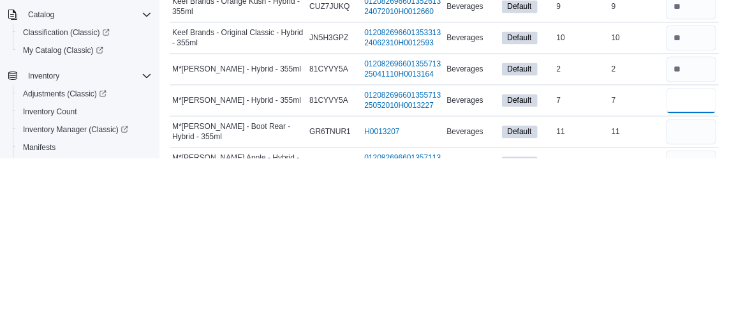
scroll to position [741, 0]
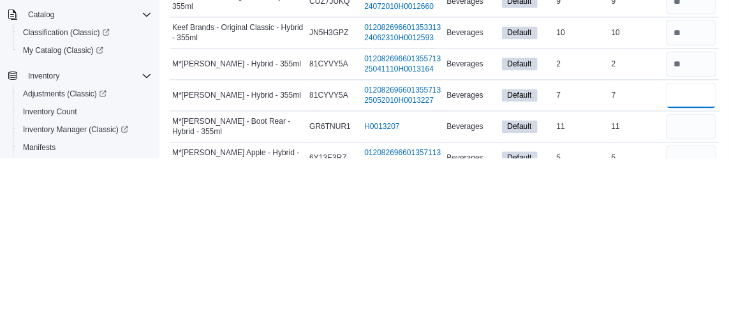
type input "*"
click at [697, 313] on input "number" at bounding box center [692, 300] width 50 height 26
type input "*"
click at [686, 331] on input "number" at bounding box center [692, 331] width 50 height 26
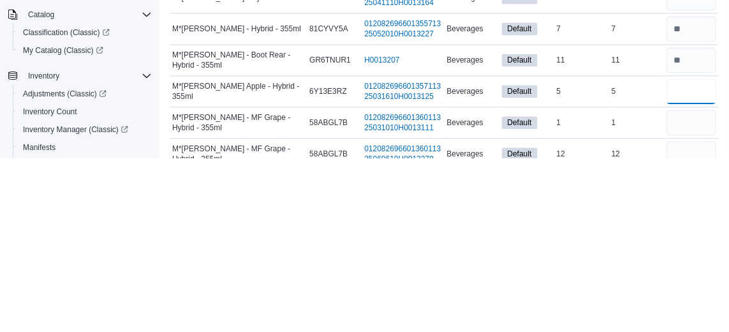
scroll to position [808, 0]
type input "*"
click at [698, 308] on input "number" at bounding box center [692, 296] width 50 height 26
type input "*"
click at [697, 331] on input "number" at bounding box center [692, 327] width 50 height 26
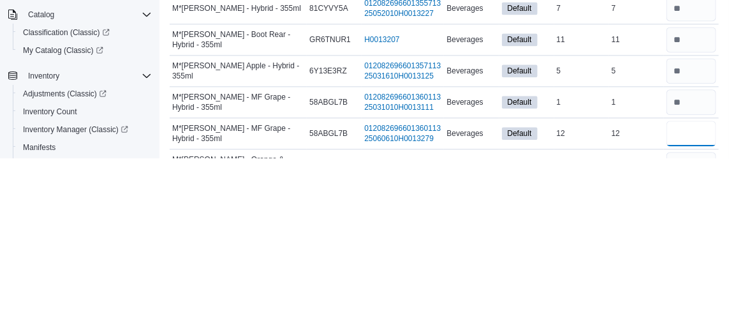
scroll to position [860, 0]
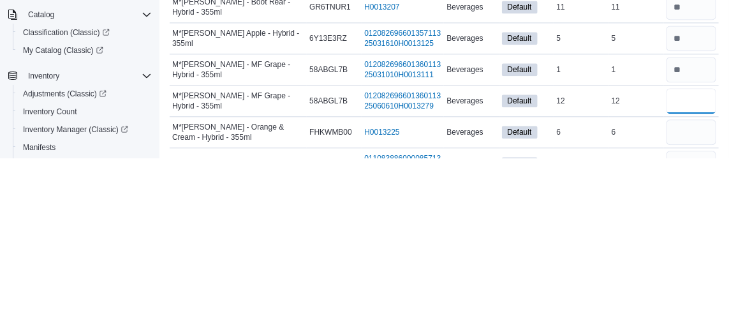
type input "*"
click at [685, 318] on input "number" at bounding box center [692, 306] width 50 height 26
type input "*"
click at [602, 311] on td "In Stock 6" at bounding box center [581, 305] width 55 height 31
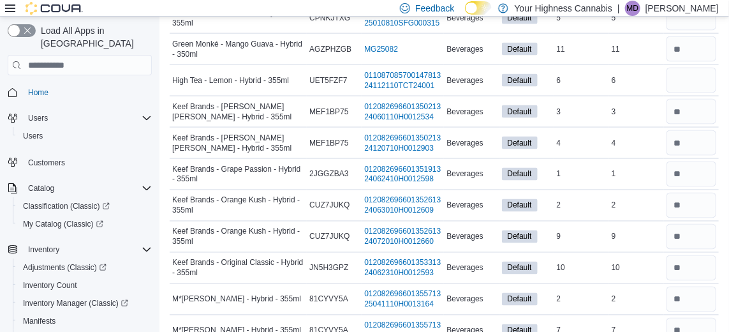
scroll to position [673, 0]
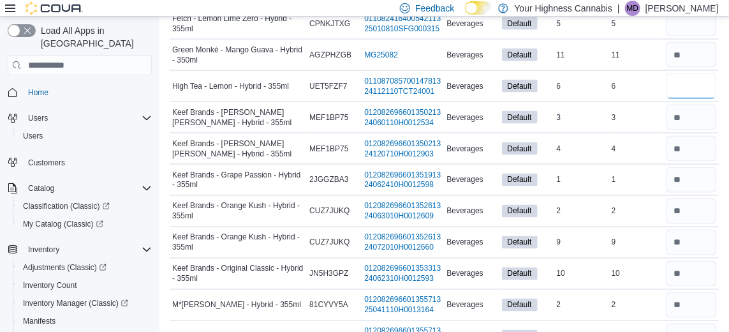
click at [696, 99] on input "number" at bounding box center [692, 86] width 50 height 26
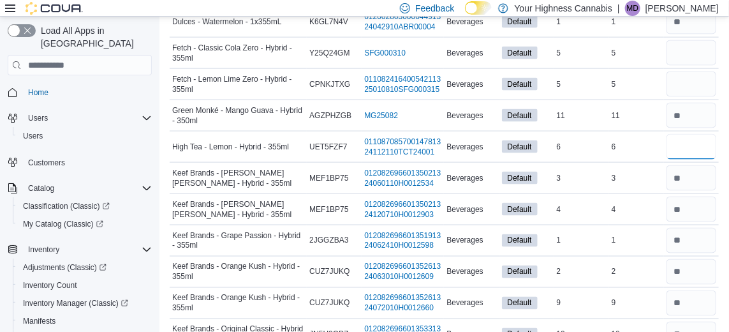
scroll to position [611, 0]
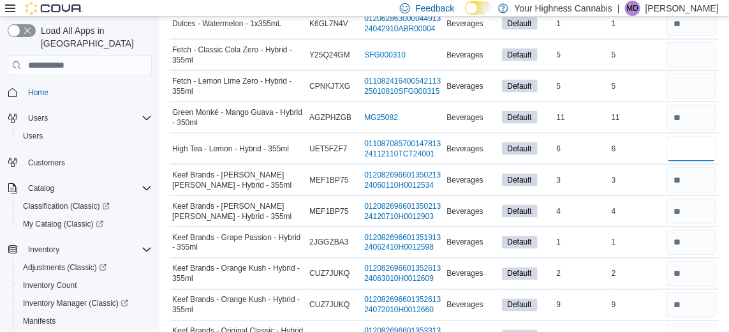
type input "*"
click at [697, 99] on input "number" at bounding box center [692, 86] width 50 height 26
type input "*"
click at [697, 68] on input "number" at bounding box center [692, 55] width 50 height 26
click at [630, 92] on td "Real Time Stock 5" at bounding box center [636, 86] width 55 height 31
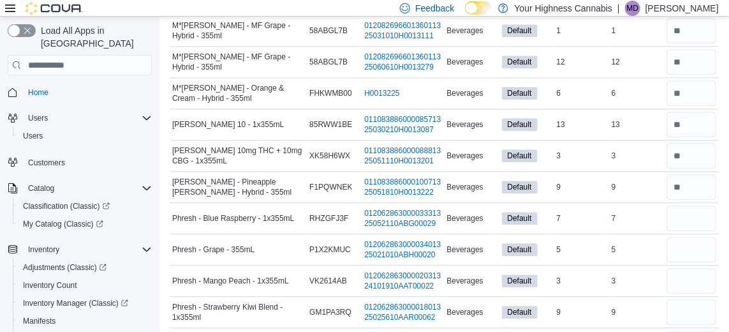
scroll to position [1074, 0]
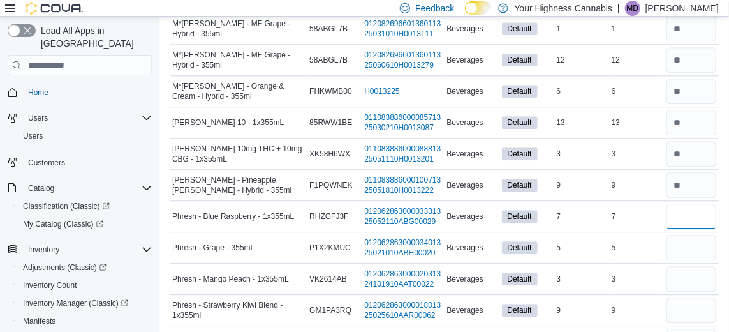
click at [685, 229] on input "number" at bounding box center [692, 217] width 50 height 26
